Goal: Task Accomplishment & Management: Use online tool/utility

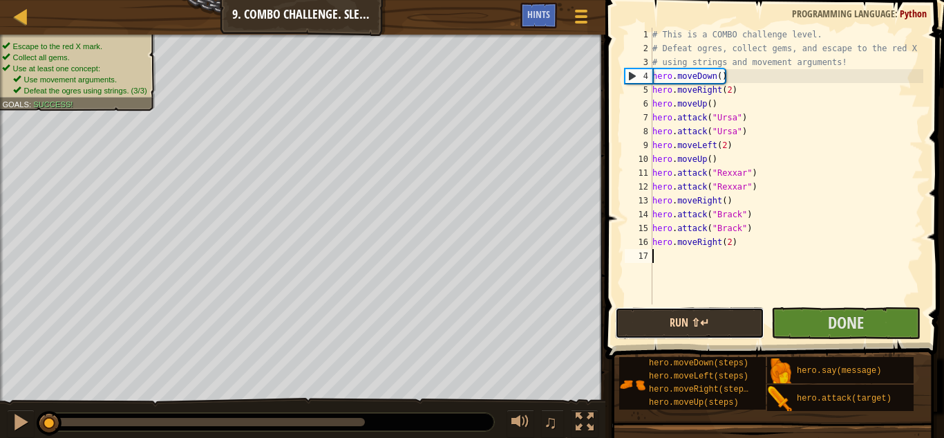
click at [718, 315] on button "Run ⇧↵" at bounding box center [689, 323] width 149 height 32
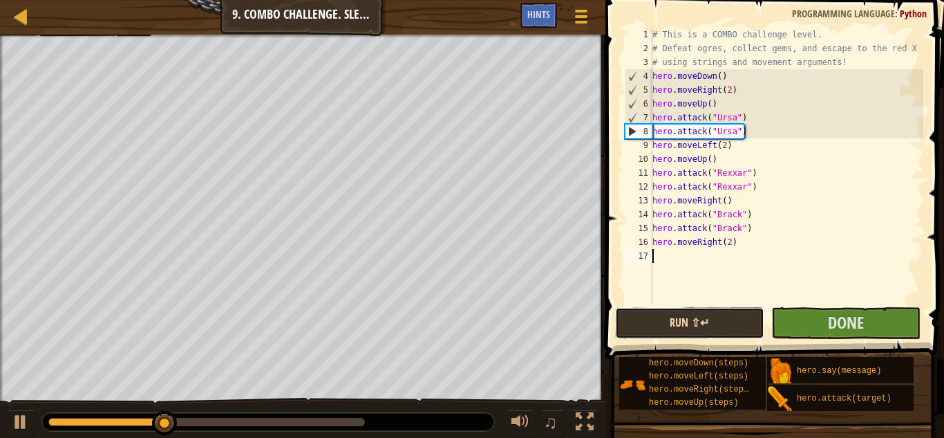
click at [718, 315] on button "Run ⇧↵" at bounding box center [689, 323] width 149 height 32
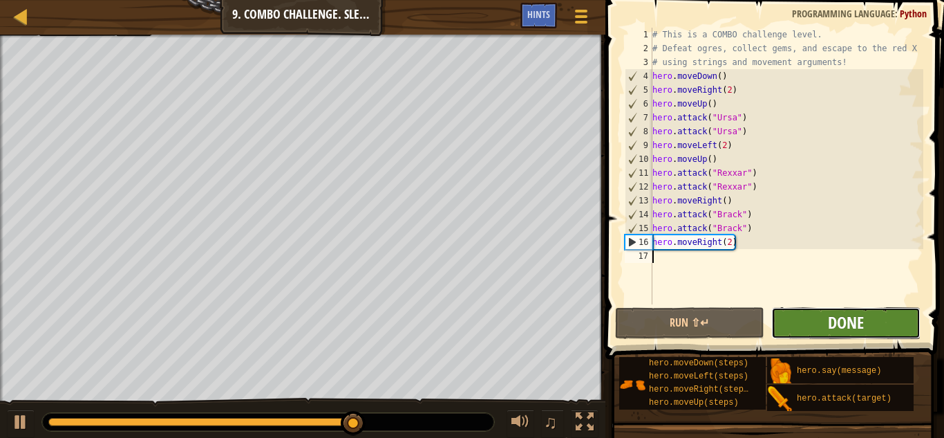
click at [843, 320] on span "Done" at bounding box center [846, 322] width 36 height 22
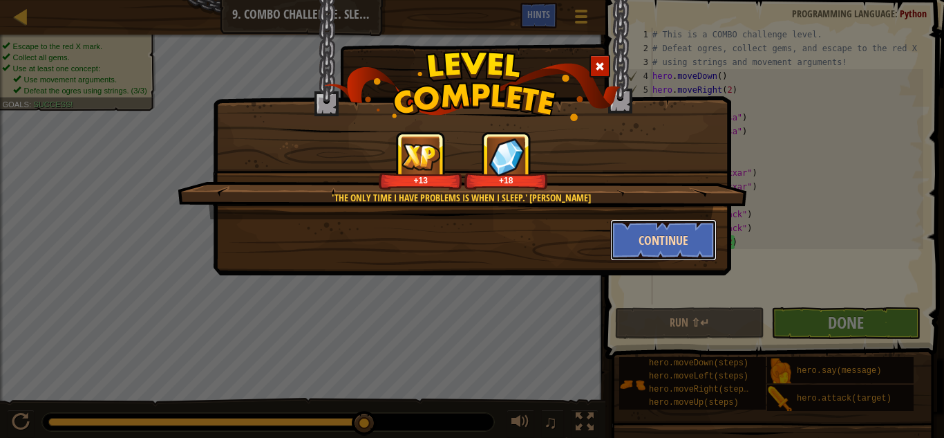
click at [671, 239] on button "Continue" at bounding box center [663, 239] width 107 height 41
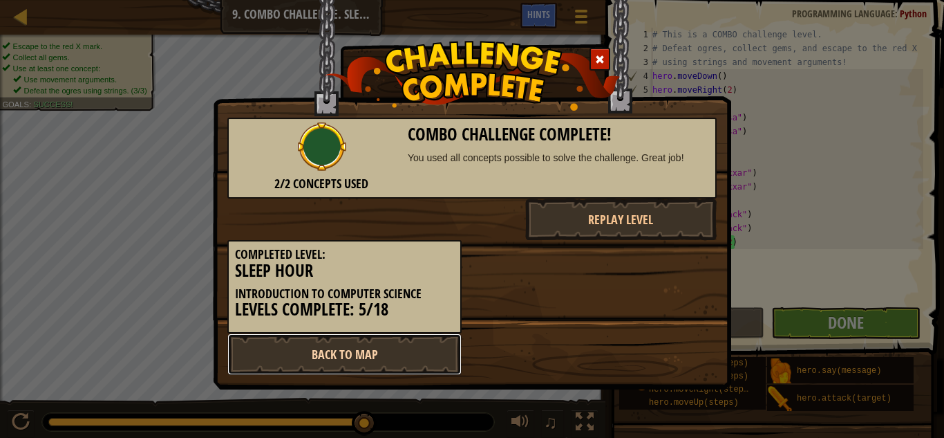
click at [437, 355] on link "Back to Map" at bounding box center [344, 353] width 234 height 41
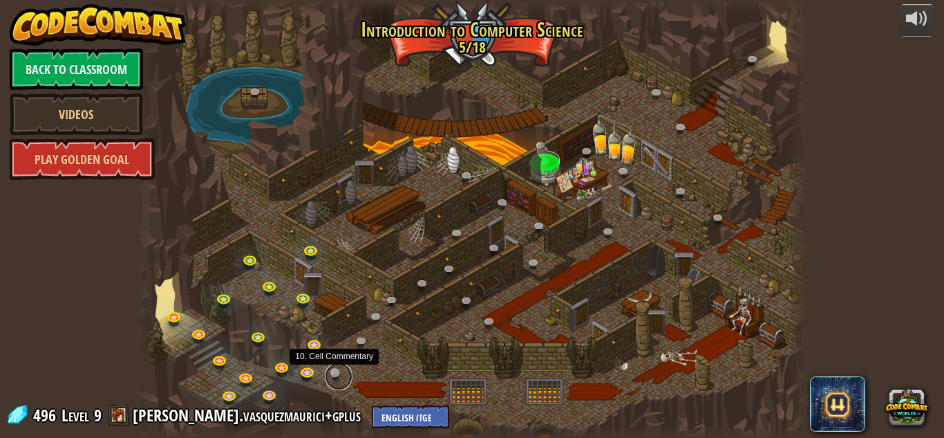
click at [339, 371] on link at bounding box center [339, 376] width 28 height 28
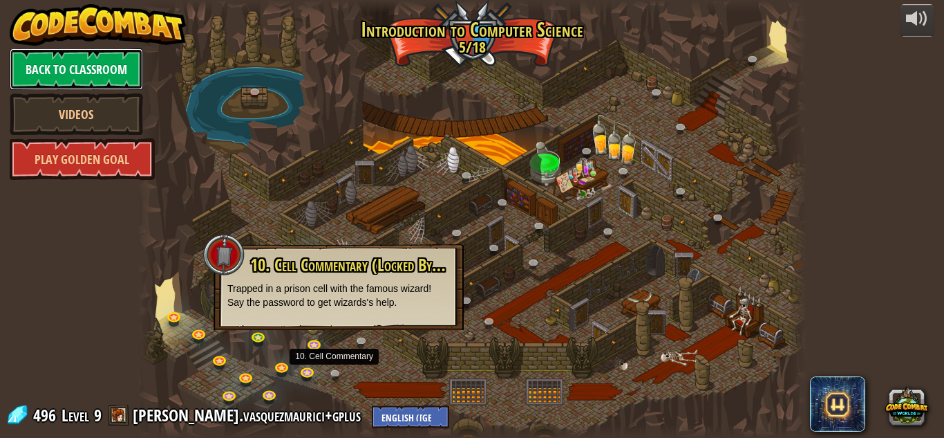
click at [121, 57] on link "Back to Classroom" at bounding box center [76, 68] width 133 height 41
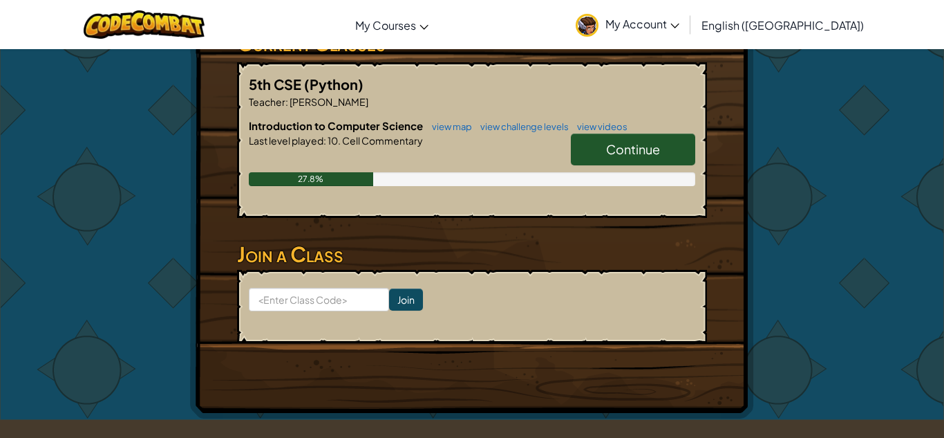
scroll to position [286, 0]
